Goal: Transaction & Acquisition: Purchase product/service

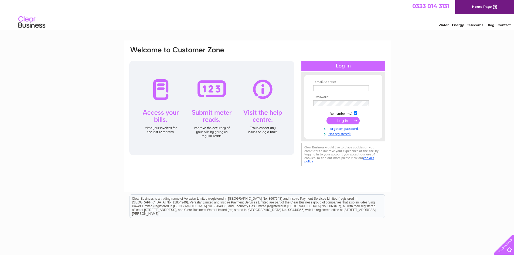
type input "michael@hairdressingsupplieslincoln.com"
click at [336, 122] on input "submit" at bounding box center [342, 121] width 33 height 8
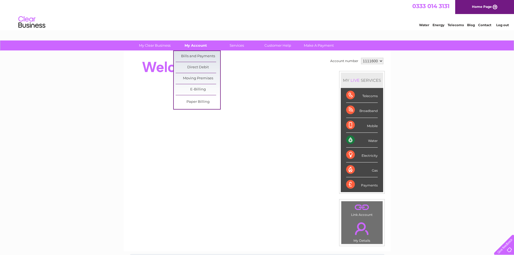
click at [201, 46] on link "My Account" at bounding box center [195, 45] width 44 height 10
click at [199, 55] on link "Bills and Payments" at bounding box center [197, 56] width 44 height 11
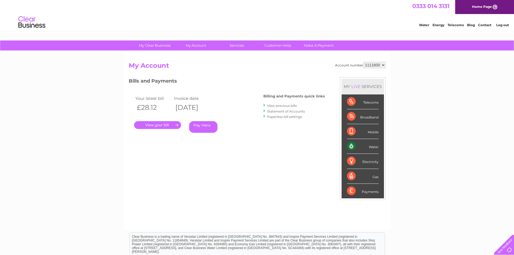
click at [207, 126] on link "Pay Here" at bounding box center [203, 127] width 28 height 12
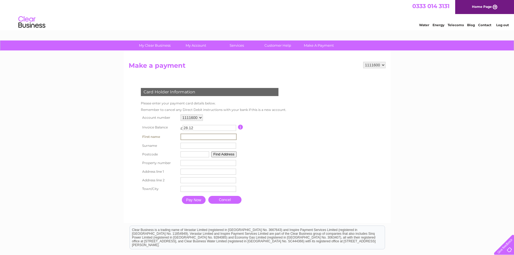
click at [199, 133] on input "text" at bounding box center [208, 136] width 56 height 6
type input "Michael"
click at [186, 144] on input "text" at bounding box center [208, 145] width 56 height 6
type input "Jones"
click at [190, 156] on input "text" at bounding box center [194, 154] width 29 height 6
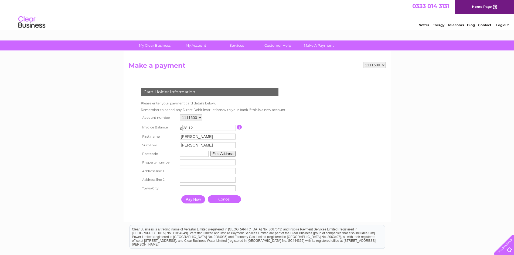
type input "ln69BJ"
click at [225, 154] on button "Find Address" at bounding box center [222, 154] width 25 height 6
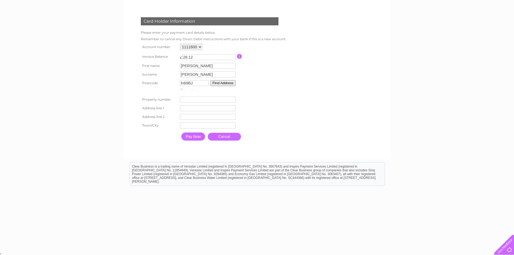
scroll to position [67, 0]
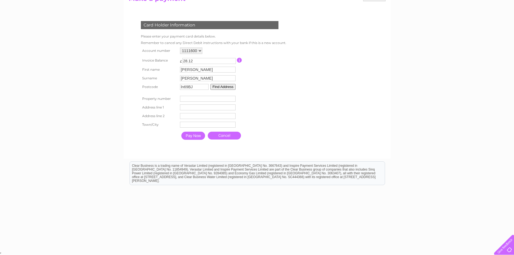
click at [187, 98] on input "number" at bounding box center [208, 99] width 56 height 6
click at [191, 99] on input "number" at bounding box center [208, 99] width 56 height 6
type input "12"
type input "Electric Avenue"
click at [207, 116] on input "text" at bounding box center [208, 116] width 56 height 6
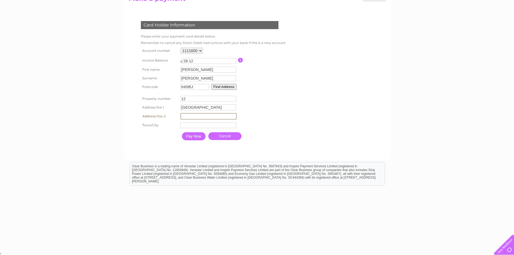
click at [207, 116] on input "text" at bounding box center [208, 116] width 56 height 6
type input "Witham St Hughs"
type input "Lincoln"
click at [200, 135] on input "Pay Now" at bounding box center [193, 136] width 24 height 8
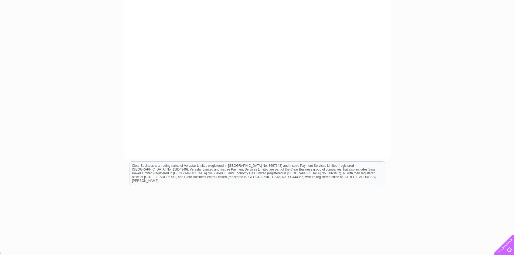
scroll to position [87, 0]
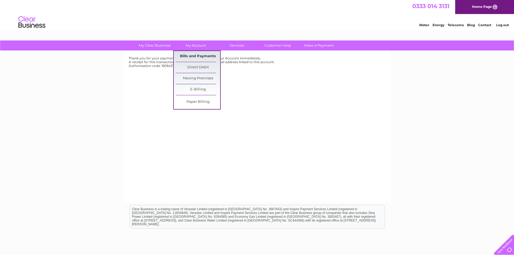
click at [194, 54] on link "Bills and Payments" at bounding box center [197, 56] width 44 height 11
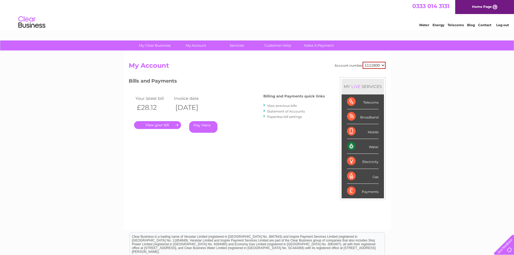
click at [164, 125] on link "." at bounding box center [157, 125] width 47 height 8
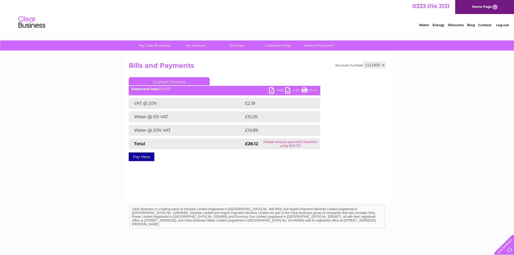
click at [278, 91] on link "PDF" at bounding box center [277, 91] width 16 height 8
